Goal: Information Seeking & Learning: Learn about a topic

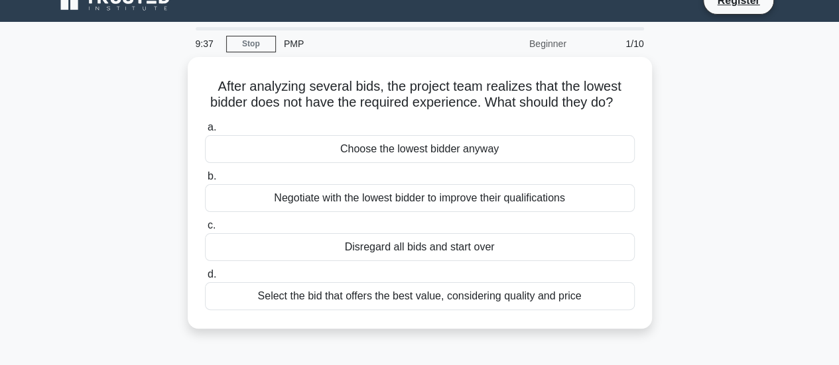
scroll to position [30, 0]
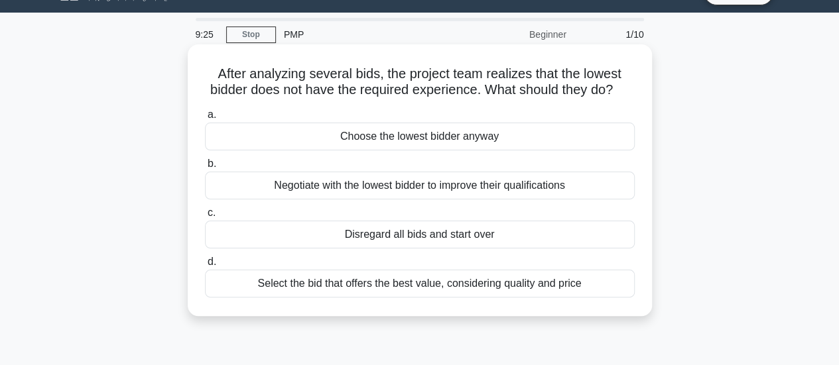
click at [506, 296] on div "Select the bid that offers the best value, considering quality and price" at bounding box center [420, 284] width 430 height 28
click at [258, 293] on div "Select the bid that offers the best value, considering quality and price" at bounding box center [420, 284] width 430 height 28
click at [205, 266] on input "d. Select the bid that offers the best value, considering quality and price" at bounding box center [205, 262] width 0 height 9
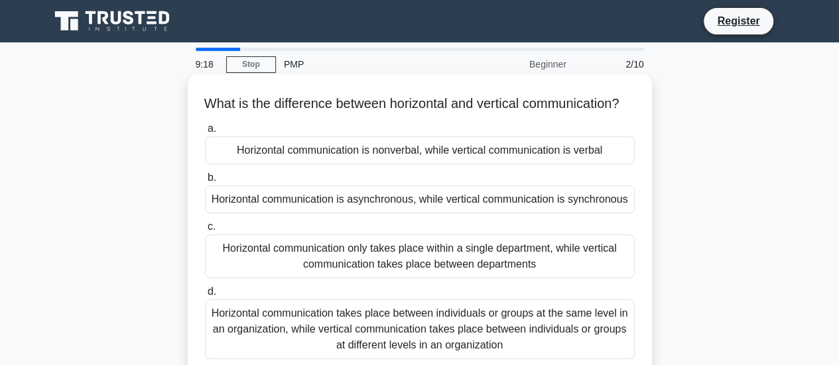
scroll to position [66, 0]
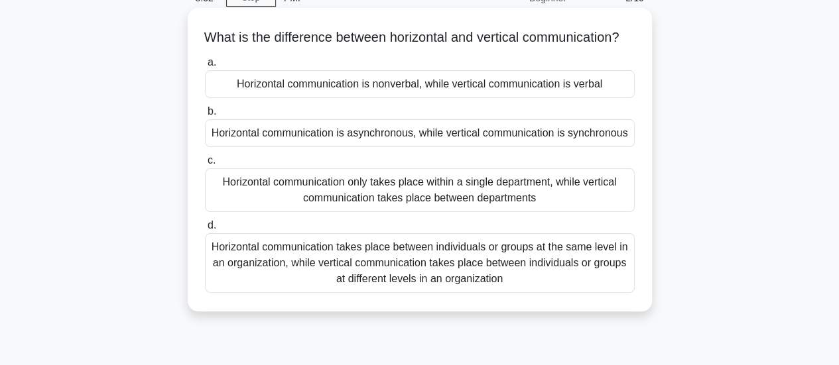
click at [432, 292] on div "Horizontal communication takes place between individuals or groups at the same …" at bounding box center [420, 263] width 430 height 60
click at [205, 230] on input "d. Horizontal communication takes place between individuals or groups at the sa…" at bounding box center [205, 225] width 0 height 9
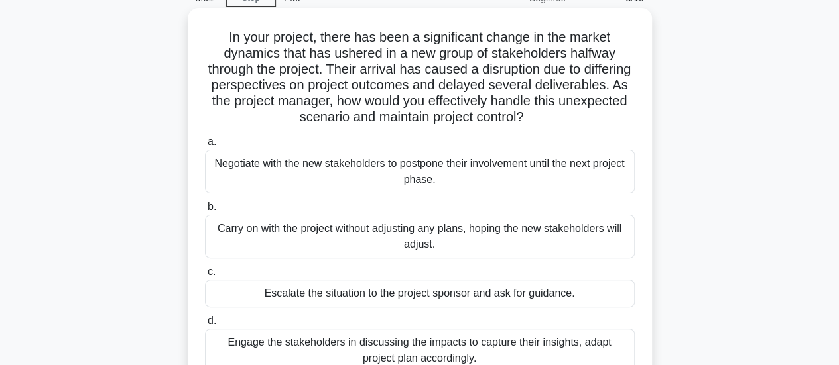
click at [484, 295] on div "Escalate the situation to the project sponsor and ask for guidance." at bounding box center [420, 294] width 430 height 28
click at [205, 276] on input "c. Escalate the situation to the project sponsor and ask for guidance." at bounding box center [205, 272] width 0 height 9
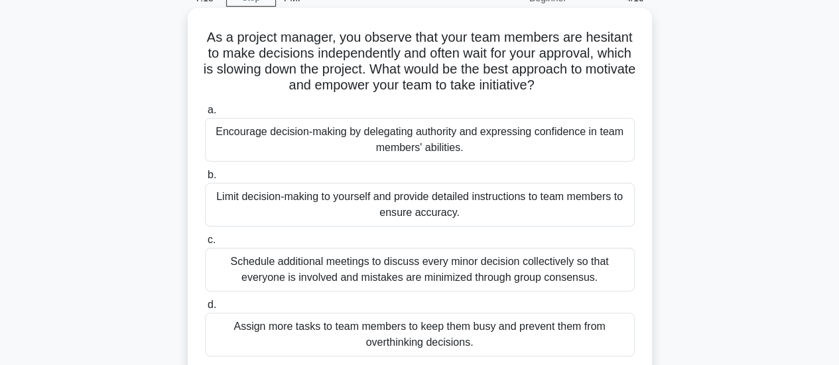
click at [500, 280] on div "Schedule additional meetings to discuss every minor decision collectively so th…" at bounding box center [420, 270] width 430 height 44
click at [205, 245] on input "c. Schedule additional meetings to discuss every minor decision collectively so…" at bounding box center [205, 240] width 0 height 9
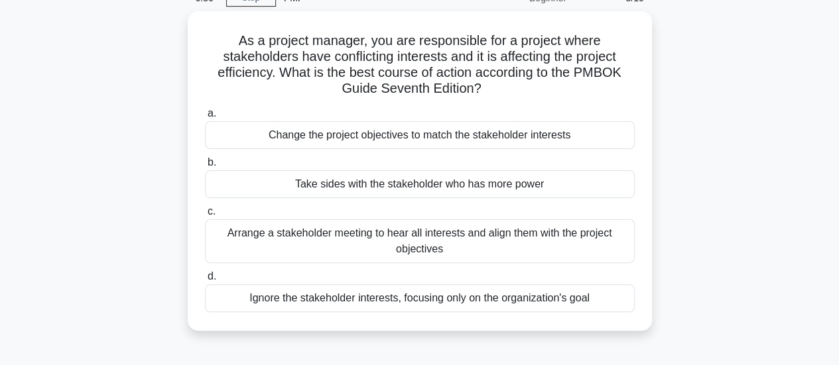
scroll to position [67, 0]
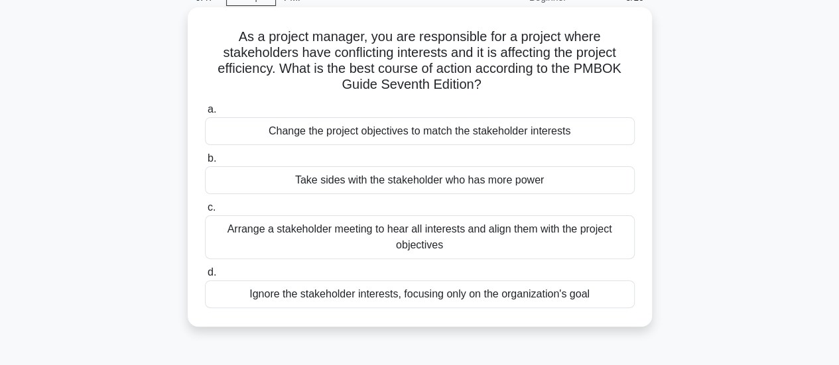
click at [406, 247] on div "Arrange a stakeholder meeting to hear all interests and align them with the pro…" at bounding box center [420, 237] width 430 height 44
click at [205, 212] on input "c. Arrange a stakeholder meeting to hear all interests and align them with the …" at bounding box center [205, 208] width 0 height 9
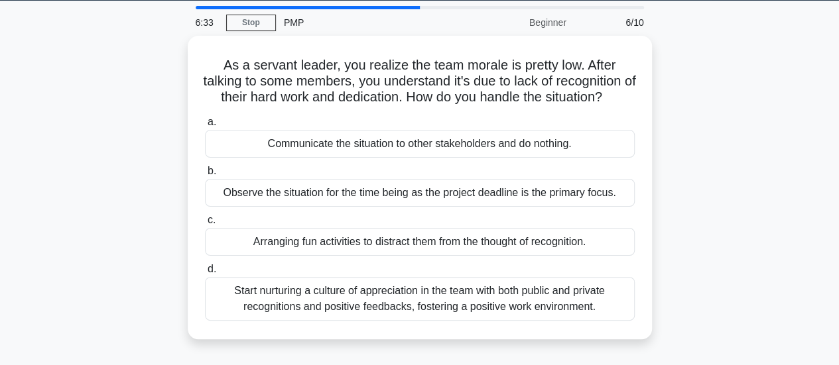
scroll to position [83, 0]
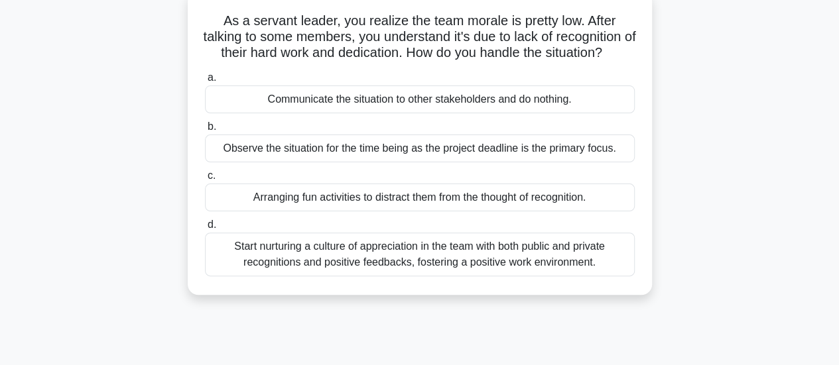
click at [491, 271] on div "Start nurturing a culture of appreciation in the team with both public and priv…" at bounding box center [420, 255] width 430 height 44
click at [205, 229] on input "d. Start nurturing a culture of appreciation in the team with both public and p…" at bounding box center [205, 225] width 0 height 9
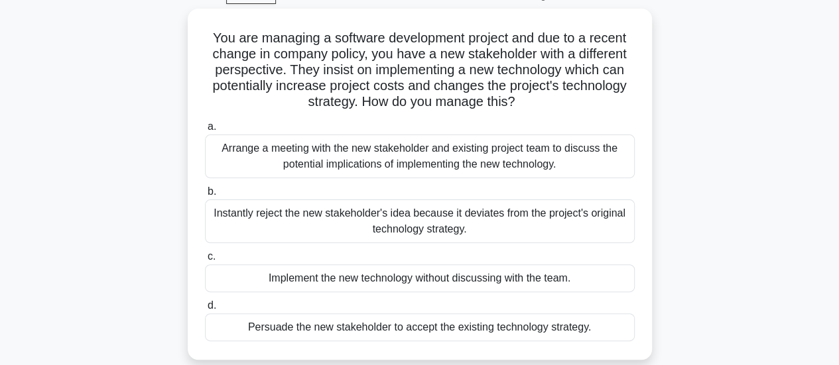
scroll to position [74, 0]
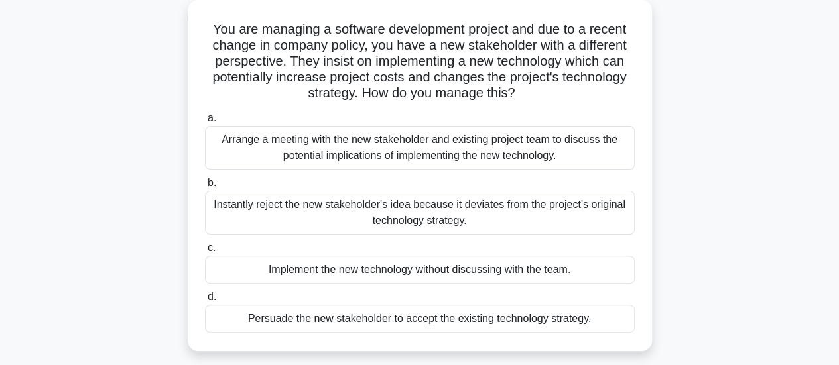
click at [352, 150] on div "Arrange a meeting with the new stakeholder and existing project team to discuss…" at bounding box center [420, 148] width 430 height 44
click at [205, 123] on input "a. Arrange a meeting with the new stakeholder and existing project team to disc…" at bounding box center [205, 118] width 0 height 9
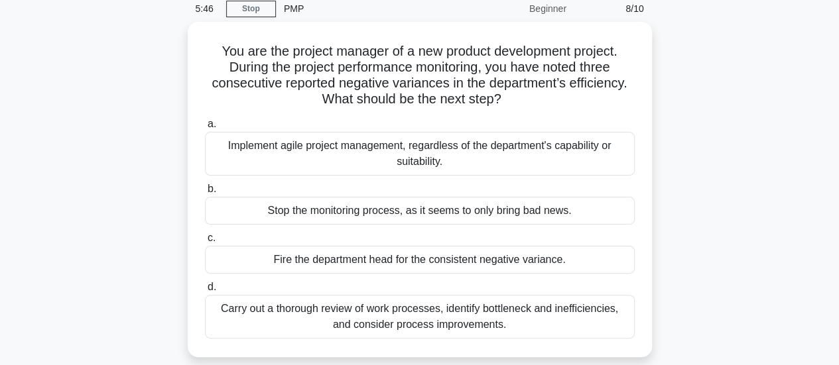
scroll to position [57, 0]
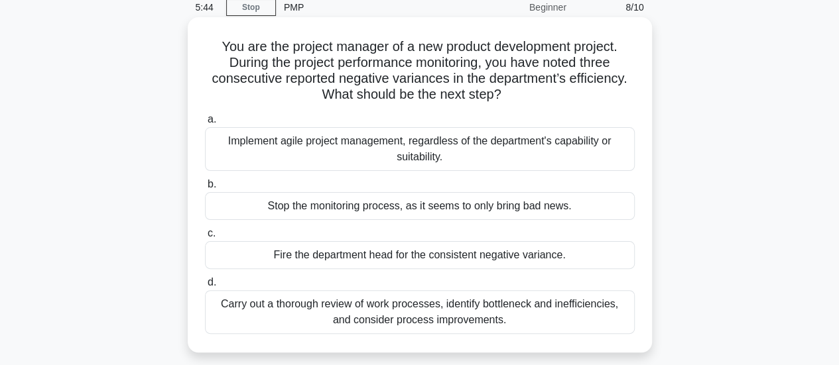
click at [359, 310] on div "Carry out a thorough review of work processes, identify bottleneck and ineffici…" at bounding box center [420, 312] width 430 height 44
click at [205, 287] on input "d. Carry out a thorough review of work processes, identify bottleneck and ineff…" at bounding box center [205, 282] width 0 height 9
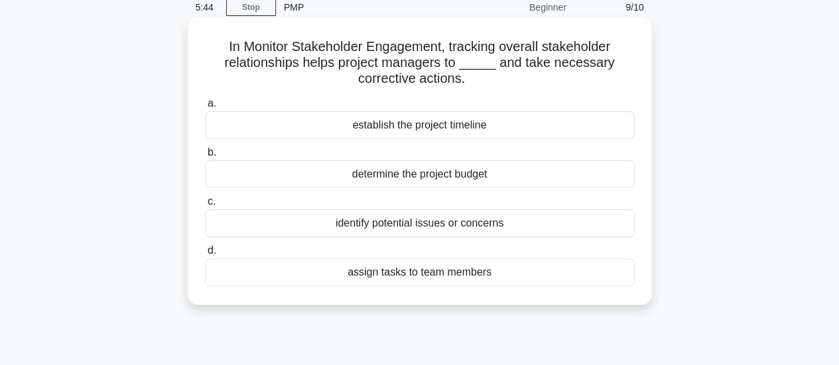
scroll to position [0, 0]
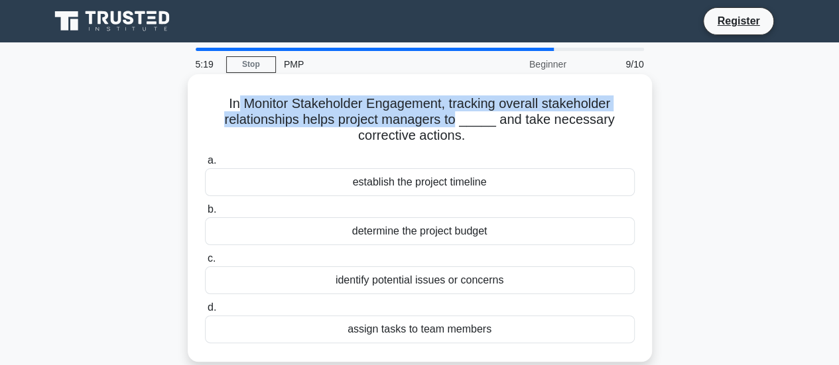
drag, startPoint x: 250, startPoint y: 111, endPoint x: 463, endPoint y: 124, distance: 213.2
click at [463, 124] on h5 "In Monitor Stakeholder Engagement, tracking overall stakeholder relationships h…" at bounding box center [420, 119] width 432 height 49
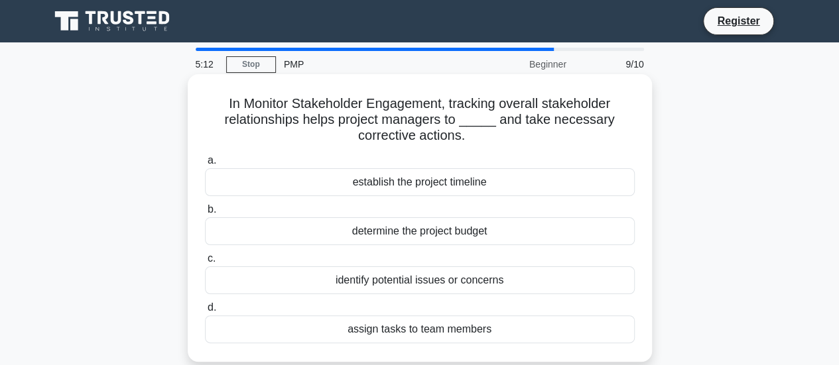
click at [427, 328] on div "assign tasks to team members" at bounding box center [420, 330] width 430 height 28
click at [205, 312] on input "d. assign tasks to team members" at bounding box center [205, 308] width 0 height 9
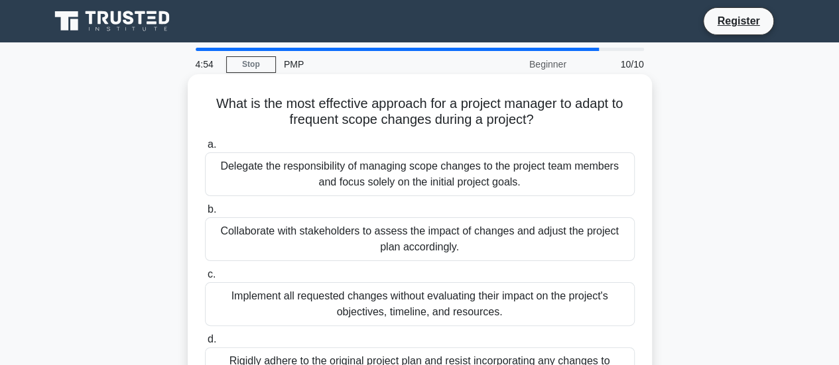
click at [392, 233] on div "Collaborate with stakeholders to assess the impact of changes and adjust the pr…" at bounding box center [420, 239] width 430 height 44
click at [205, 214] on input "b. Collaborate with stakeholders to assess the impact of changes and adjust the…" at bounding box center [205, 209] width 0 height 9
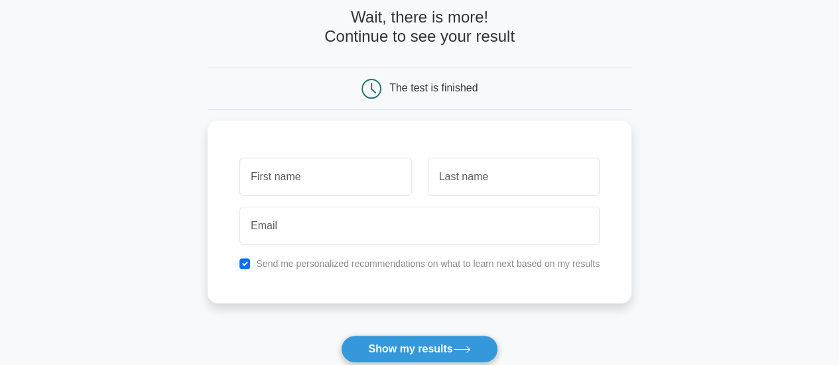
scroll to position [133, 0]
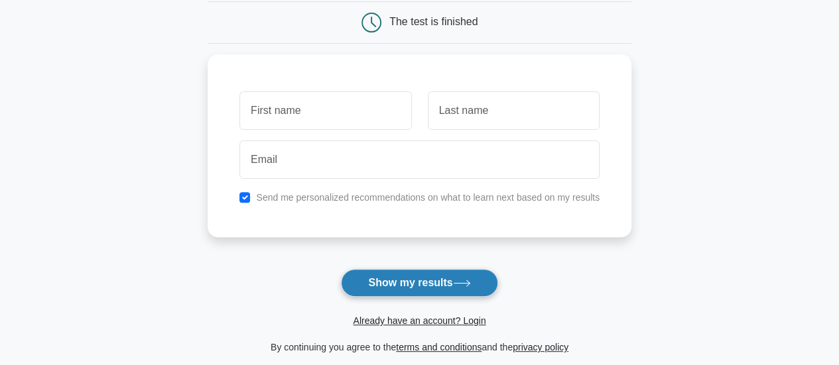
click at [471, 284] on icon at bounding box center [462, 283] width 18 height 7
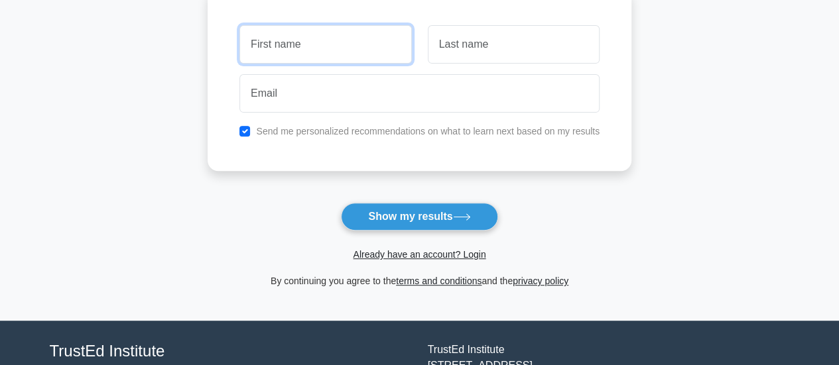
scroll to position [265, 0]
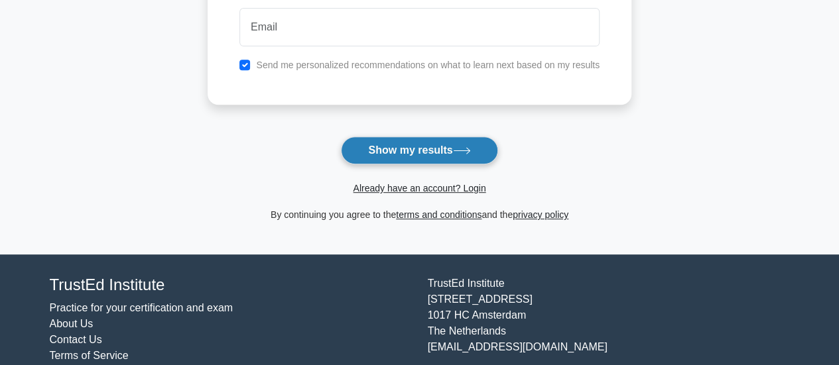
click at [438, 158] on button "Show my results" at bounding box center [419, 151] width 156 height 28
